Goal: Transaction & Acquisition: Book appointment/travel/reservation

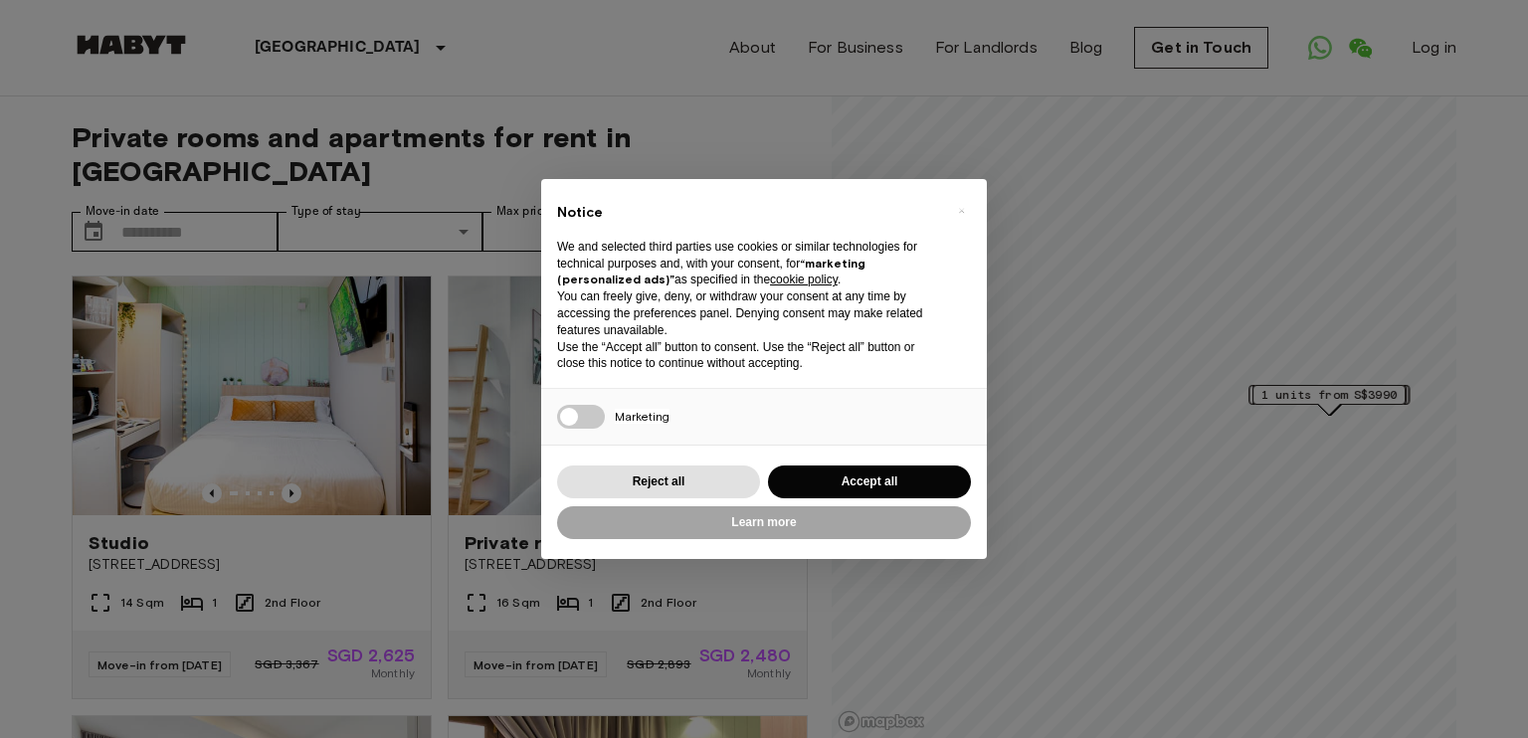
click at [871, 478] on button "Accept all" at bounding box center [869, 482] width 203 height 33
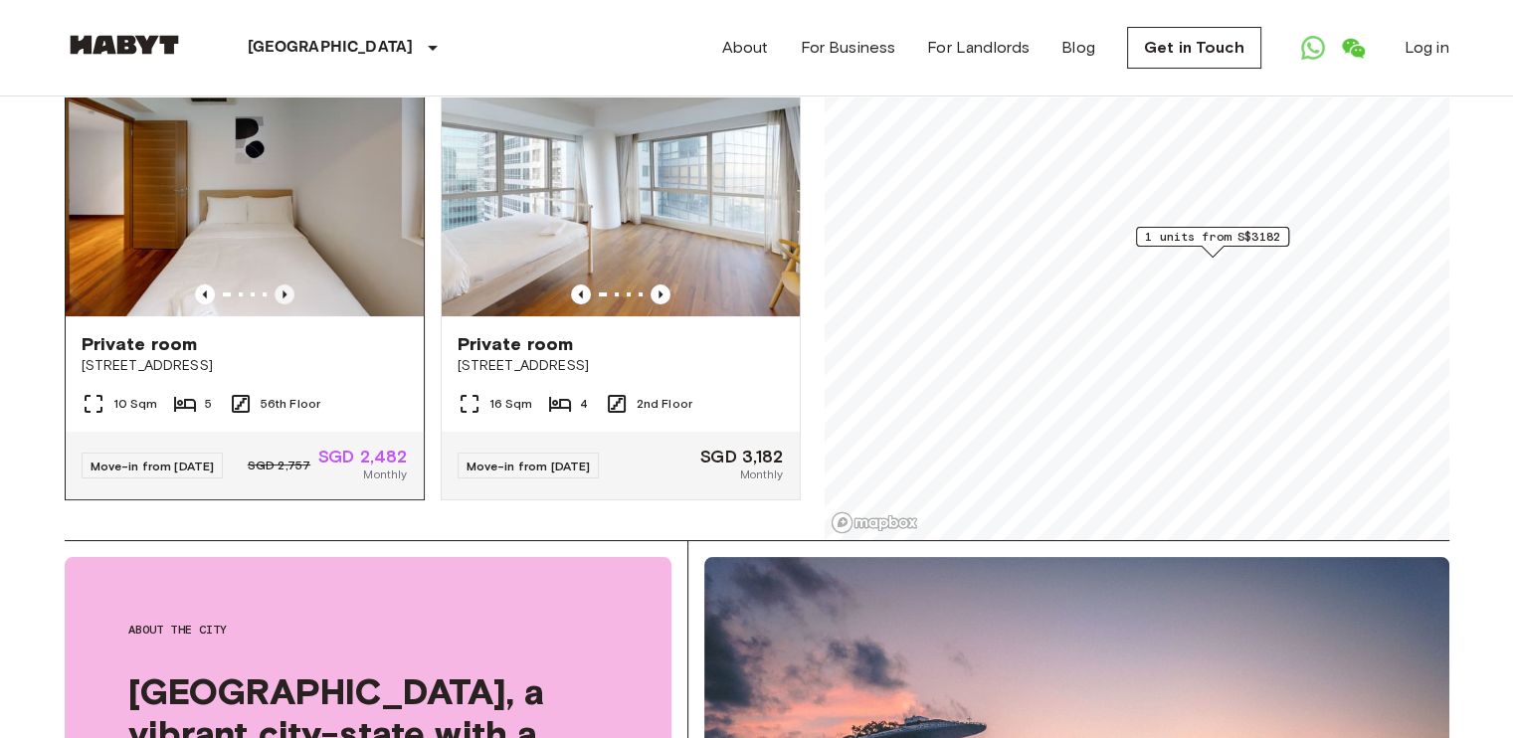
click at [283, 290] on icon "Previous image" at bounding box center [285, 294] width 4 height 8
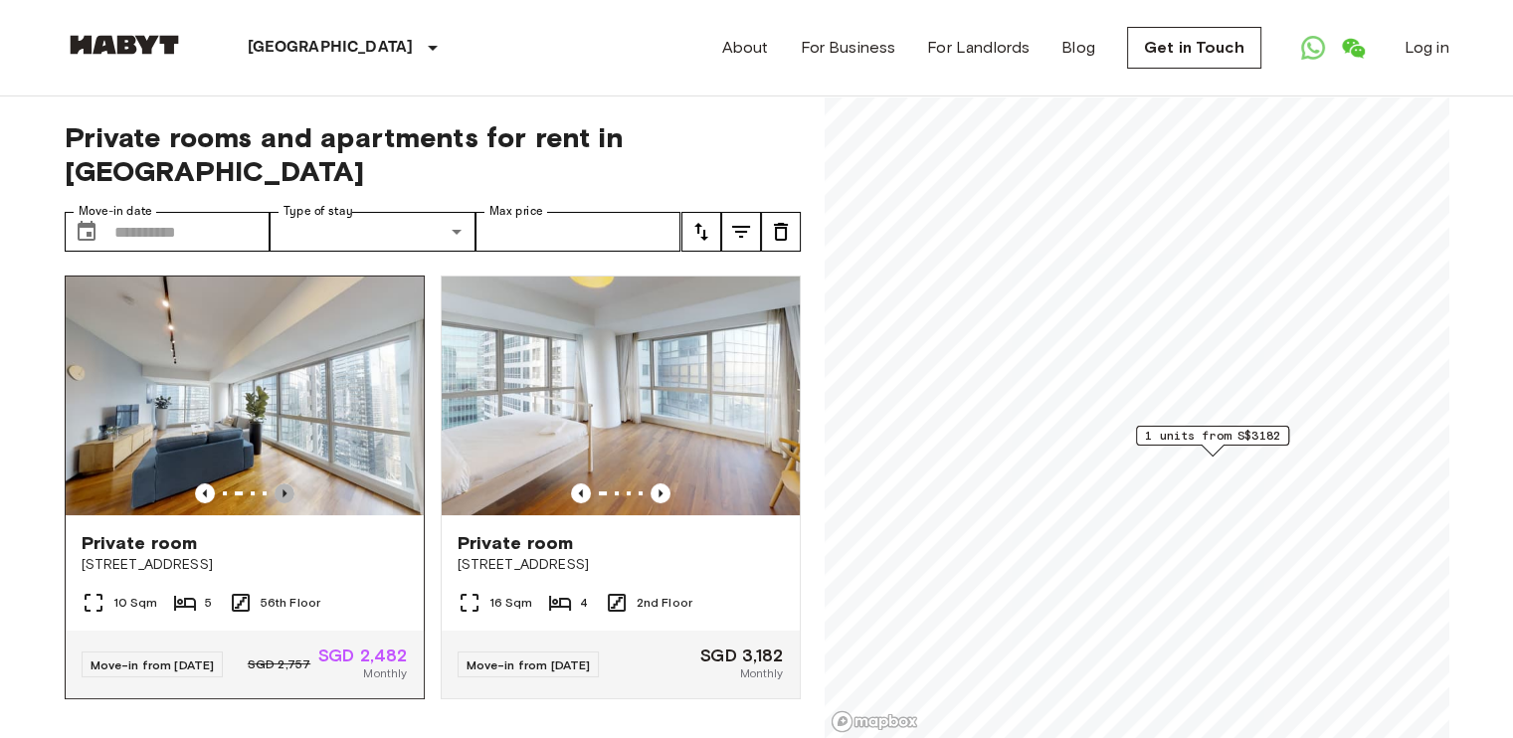
click at [283, 489] on icon "Previous image" at bounding box center [285, 493] width 4 height 8
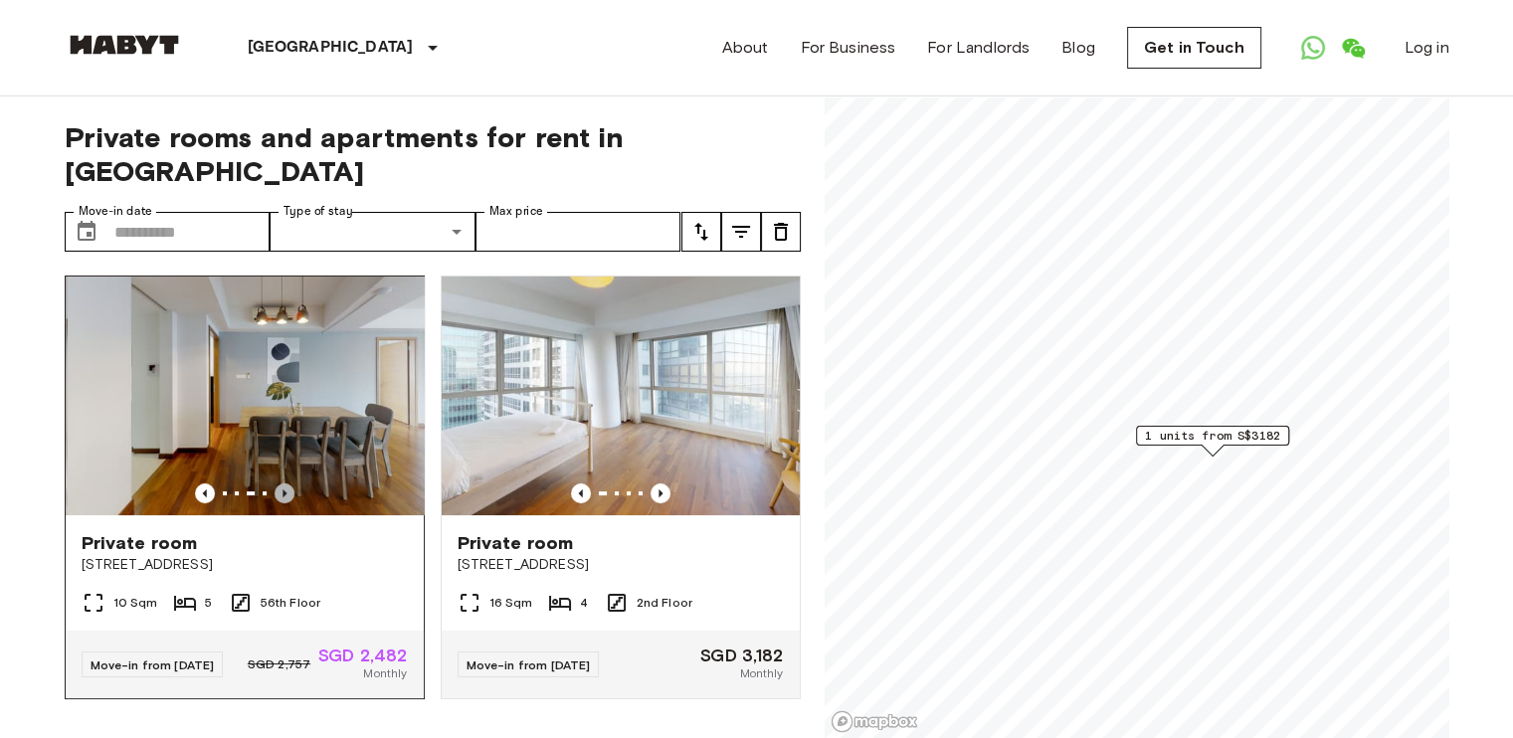
click at [283, 489] on icon "Previous image" at bounding box center [285, 493] width 4 height 8
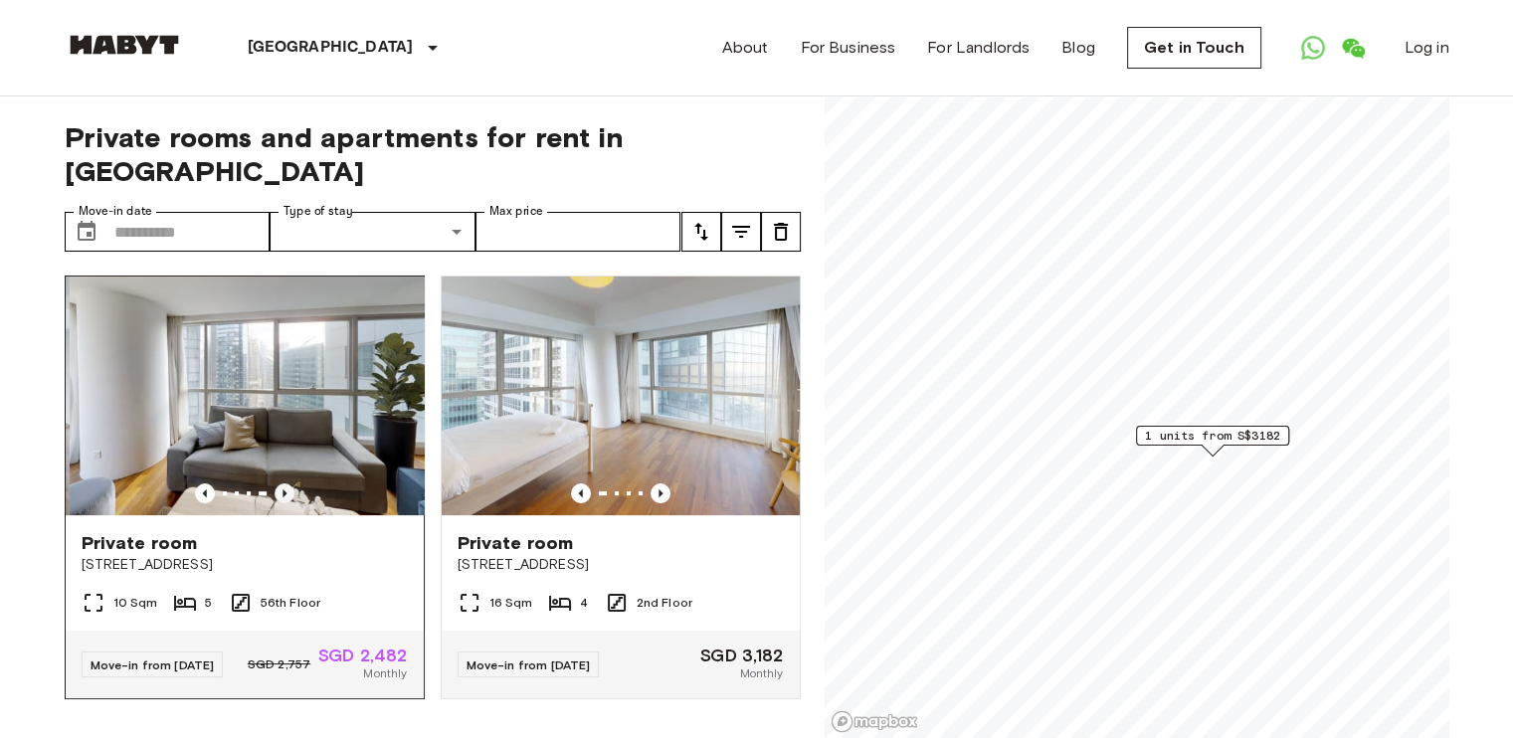
click at [283, 489] on icon "Previous image" at bounding box center [285, 493] width 4 height 8
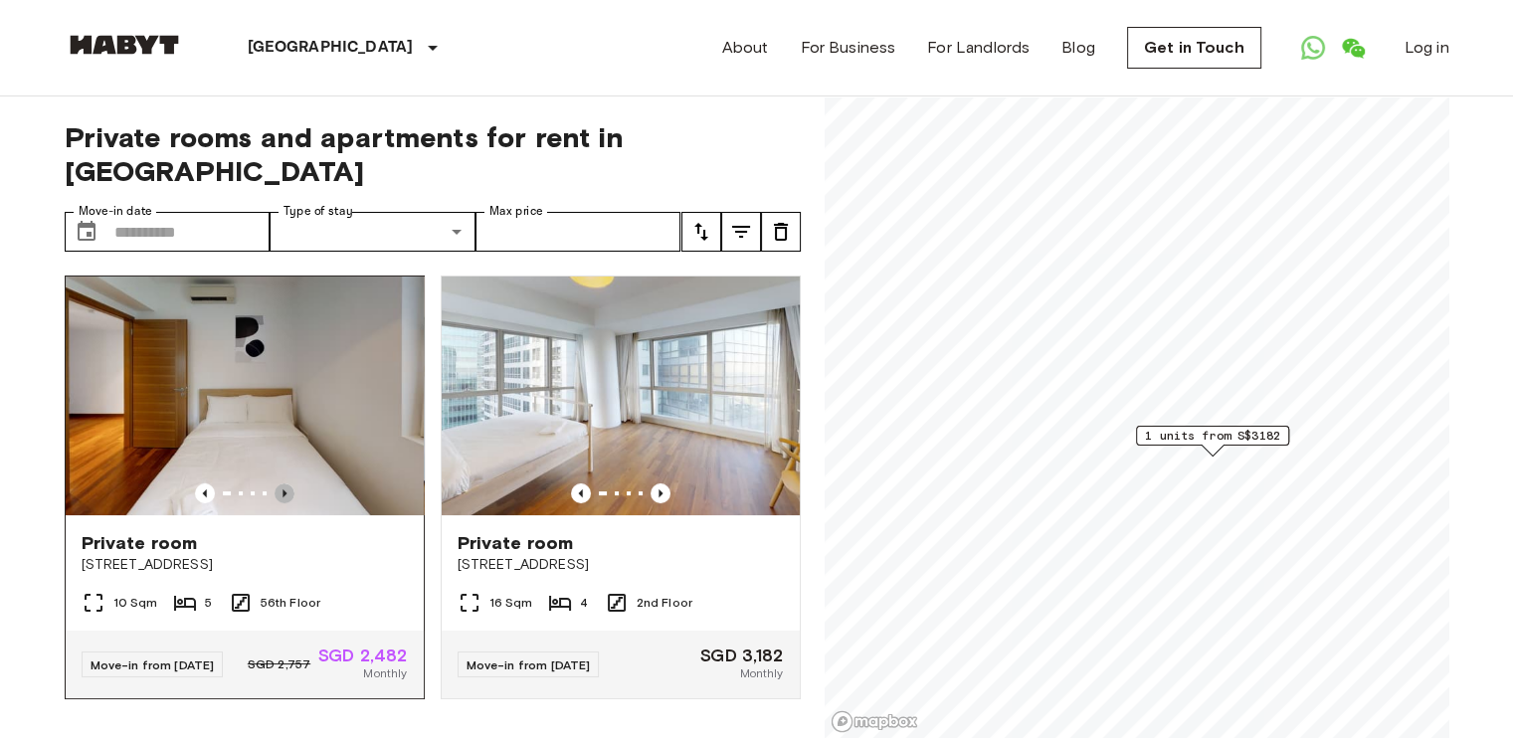
click at [283, 489] on icon "Previous image" at bounding box center [285, 493] width 4 height 8
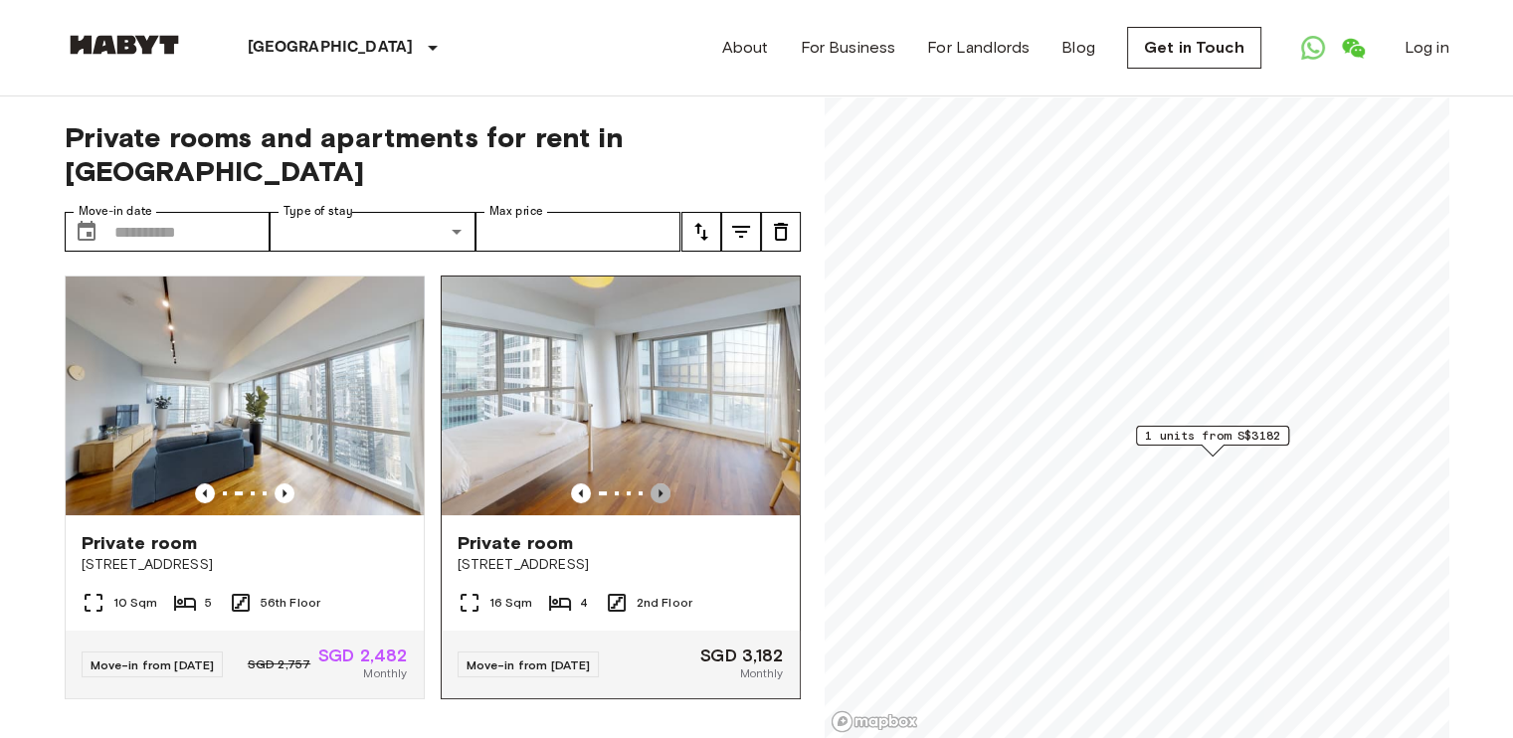
click at [651, 483] on icon "Previous image" at bounding box center [661, 493] width 20 height 20
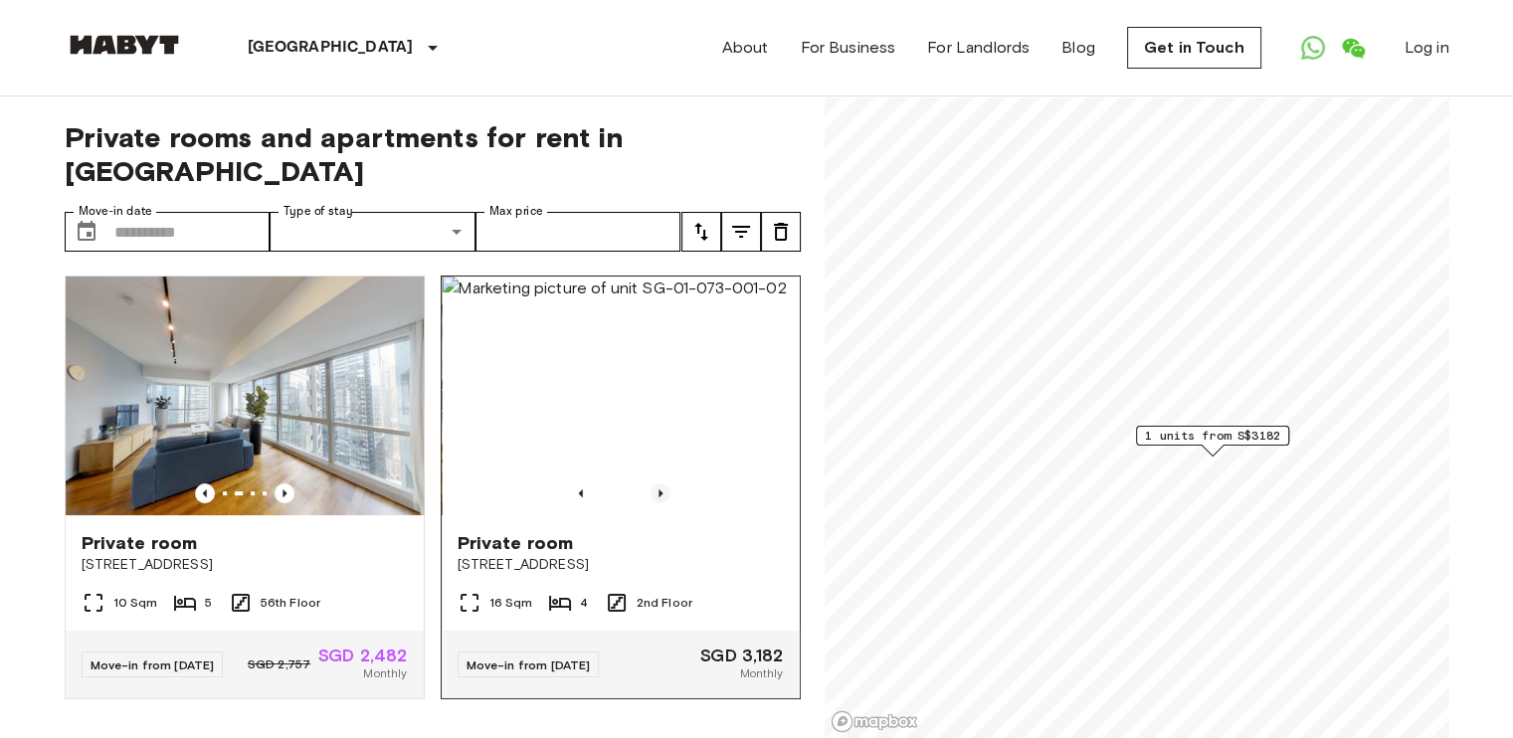
click at [651, 483] on icon "Previous image" at bounding box center [661, 493] width 20 height 20
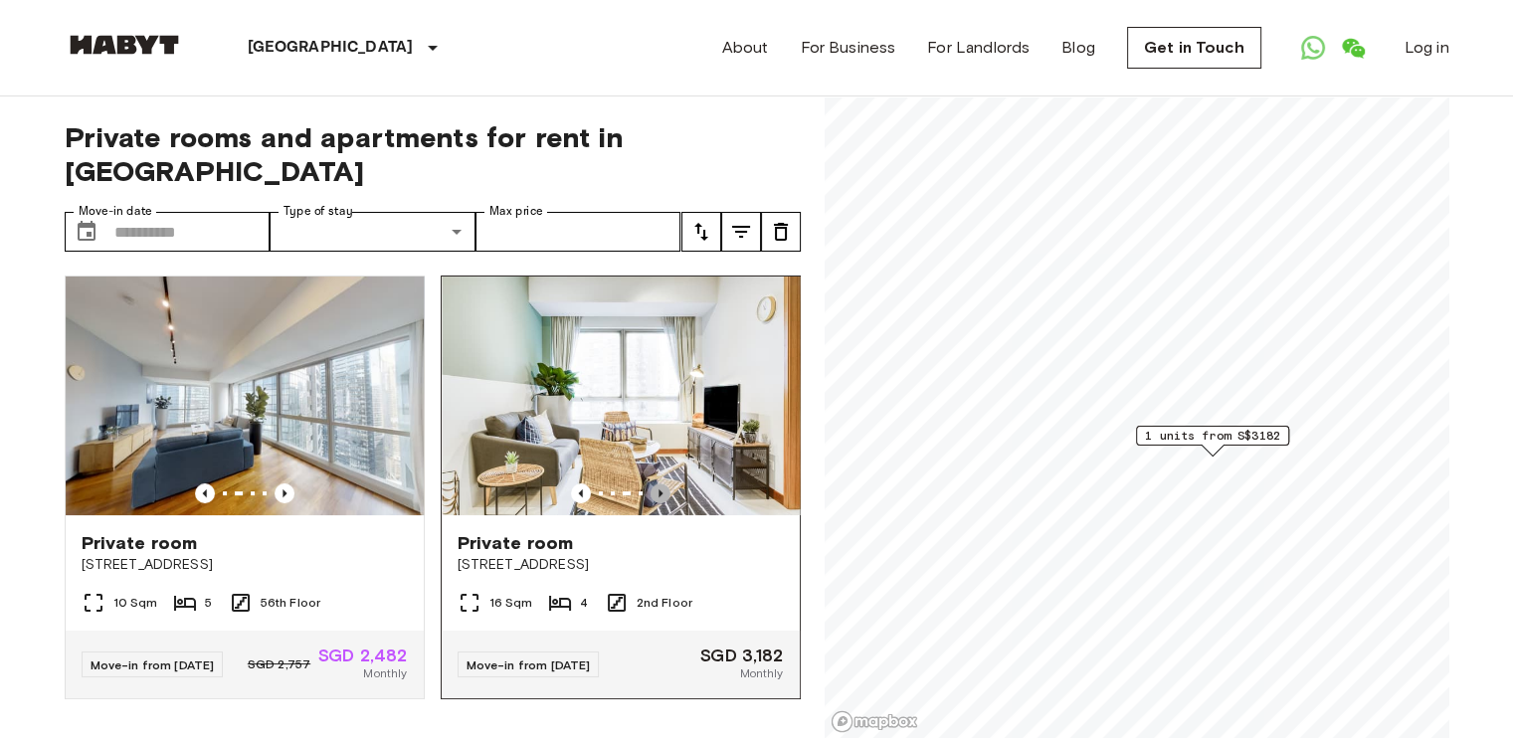
click at [651, 483] on icon "Previous image" at bounding box center [661, 493] width 20 height 20
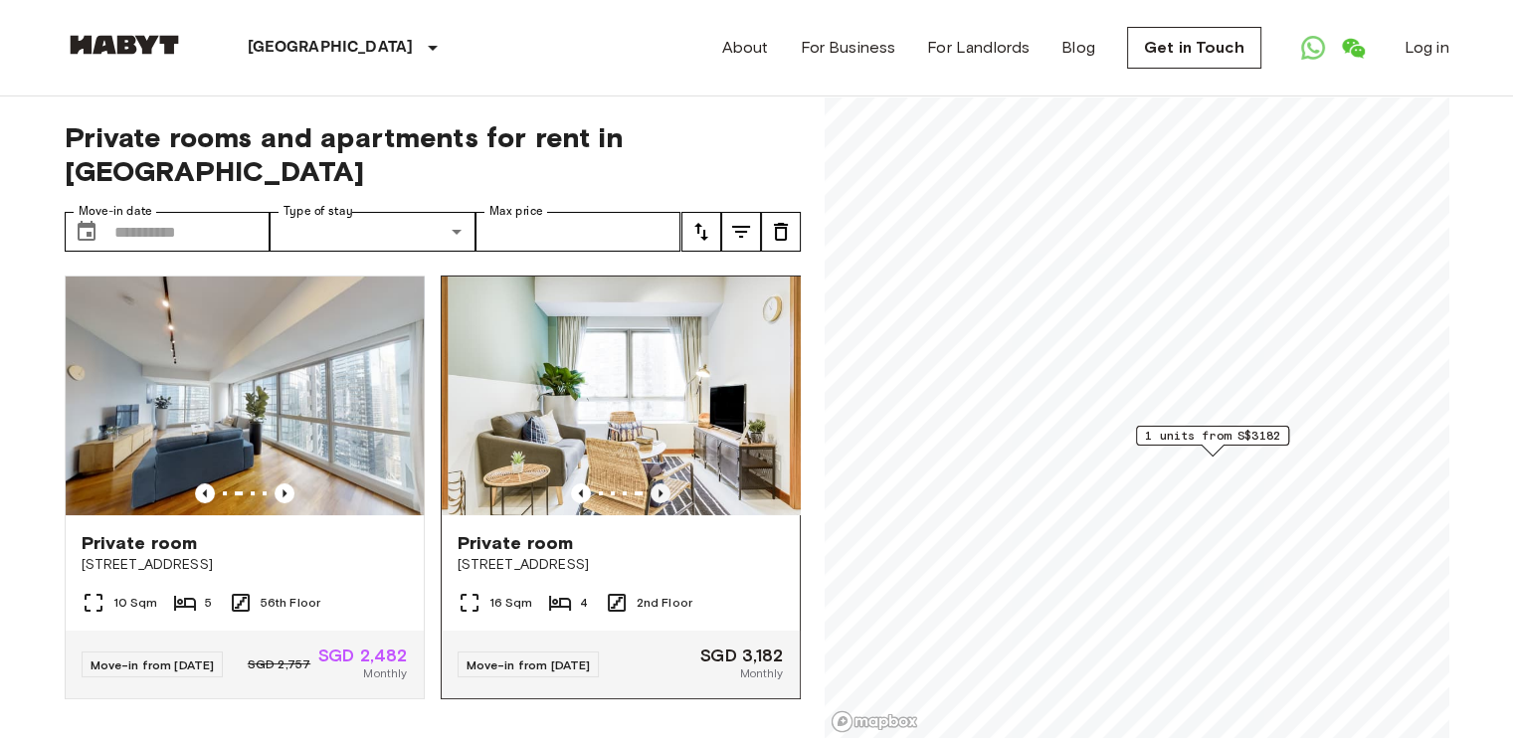
click at [651, 483] on icon "Previous image" at bounding box center [661, 493] width 20 height 20
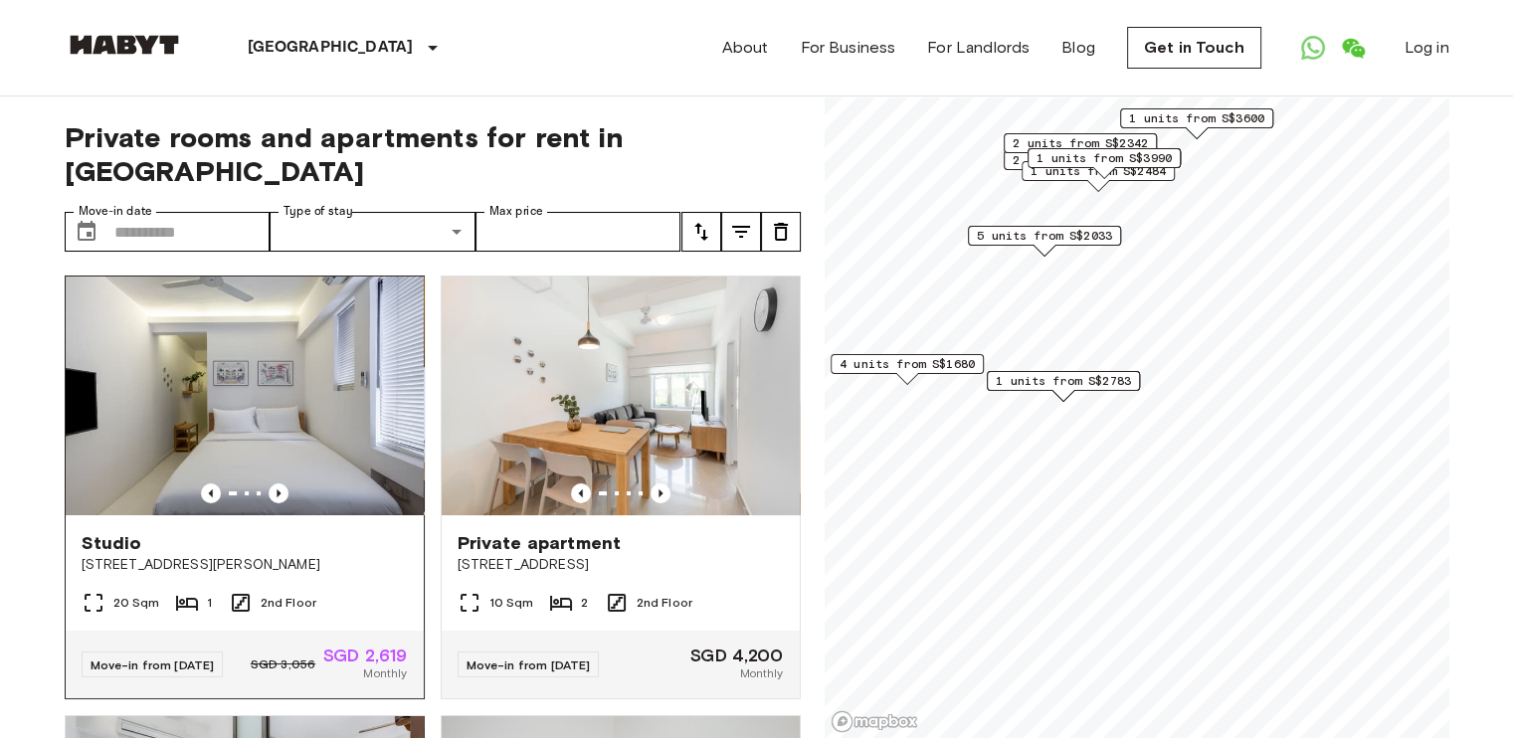
click at [274, 439] on img at bounding box center [245, 396] width 358 height 239
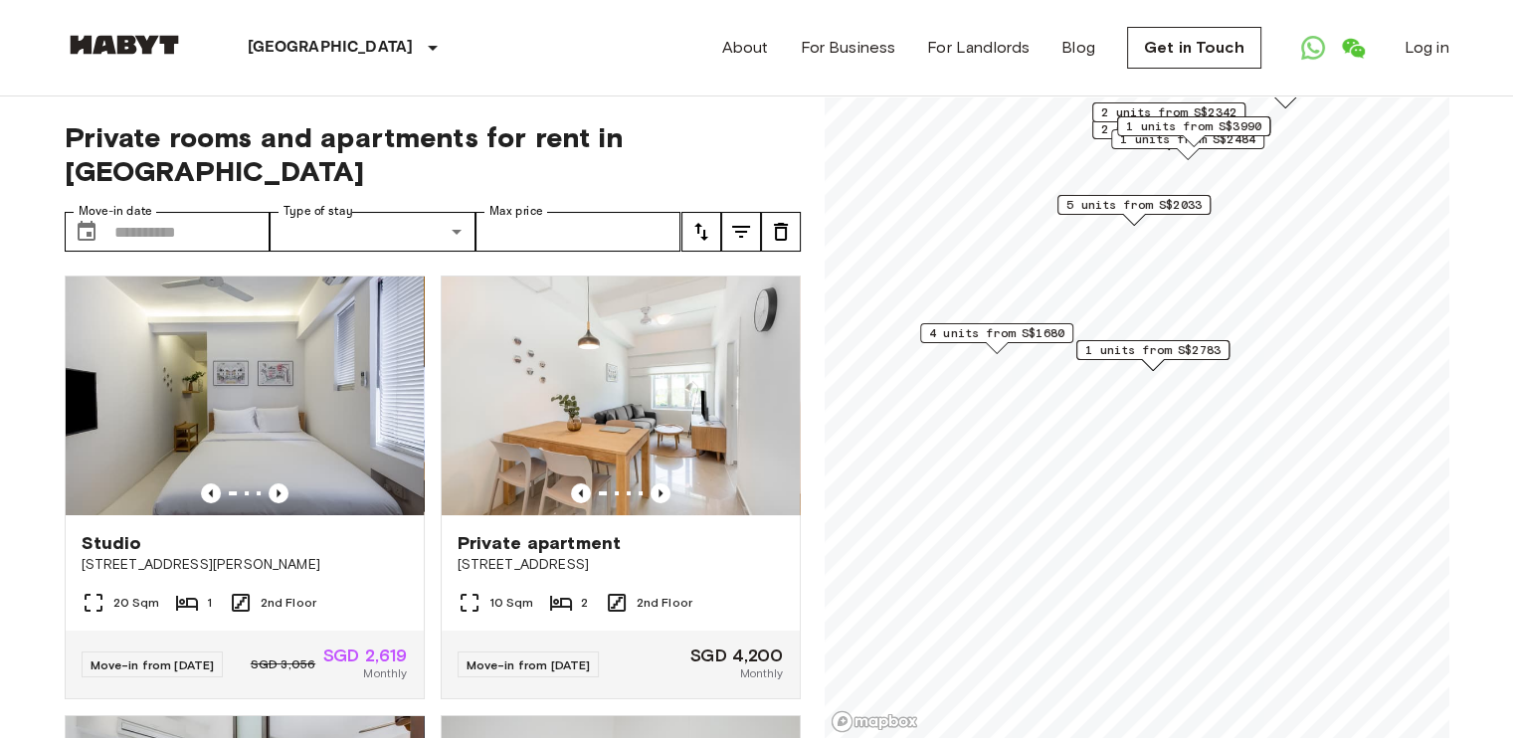
click at [974, 332] on span "4 units from S$1680" at bounding box center [996, 333] width 135 height 18
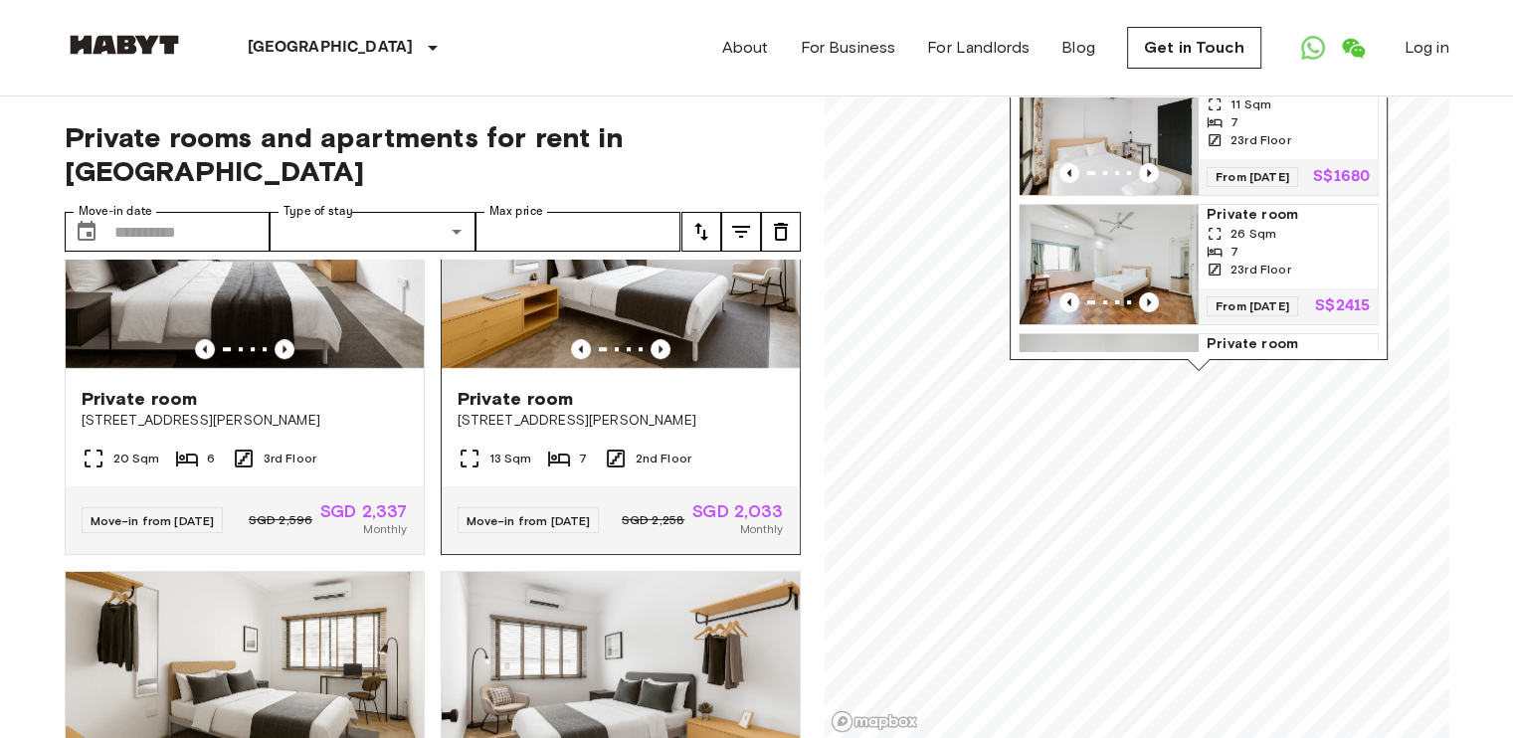
scroll to position [1393, 0]
